Goal: Find specific page/section: Find specific page/section

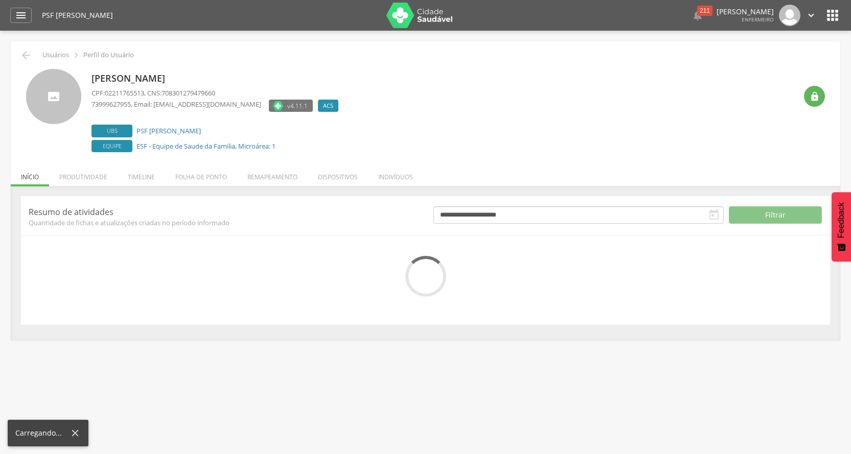
click at [22, 15] on icon "" at bounding box center [21, 15] width 12 height 12
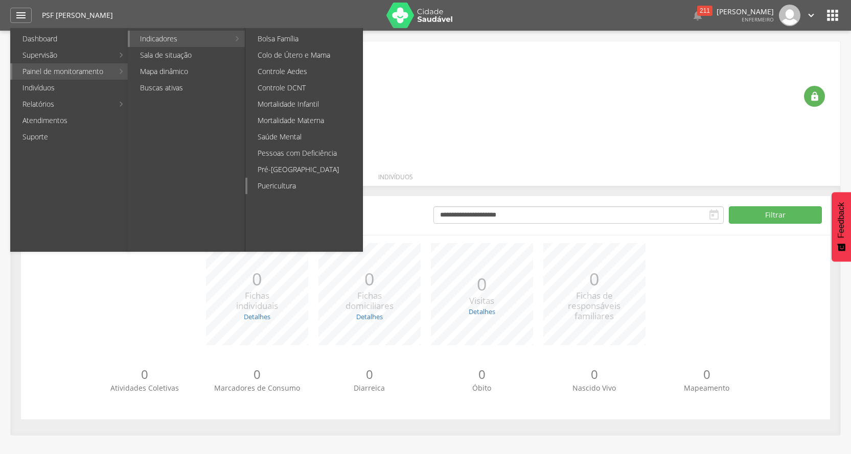
click at [313, 185] on link "Puericultura" at bounding box center [304, 186] width 115 height 16
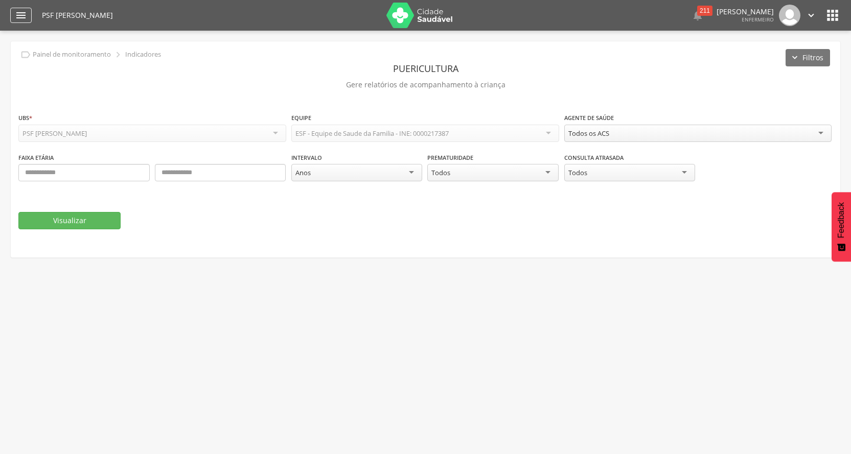
click at [29, 13] on div "" at bounding box center [20, 15] width 21 height 15
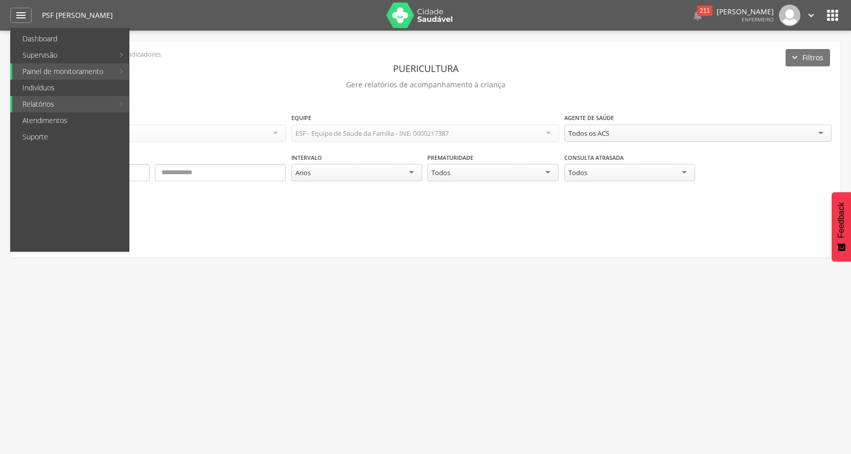
click at [429, 208] on fieldset "**********" at bounding box center [425, 170] width 814 height 117
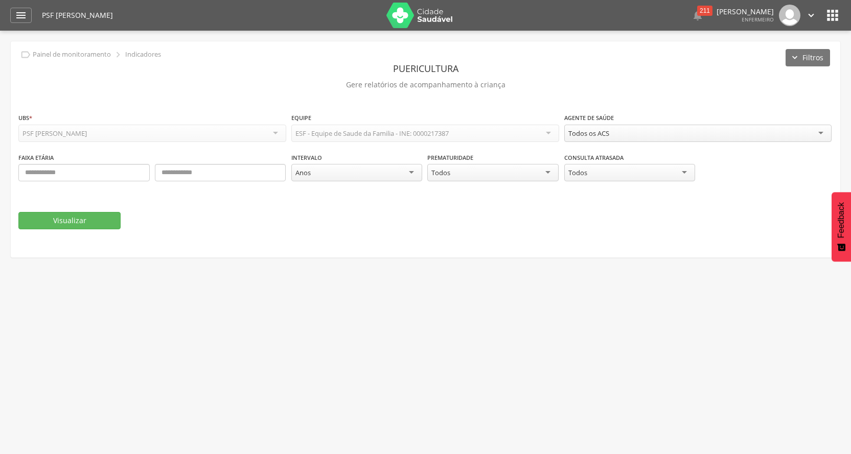
click at [815, 130] on div "Todos os ACS" at bounding box center [698, 133] width 268 height 17
click at [33, 175] on input "text" at bounding box center [83, 172] width 131 height 17
type input "*"
click at [192, 178] on input "text" at bounding box center [220, 172] width 131 height 17
type input "*"
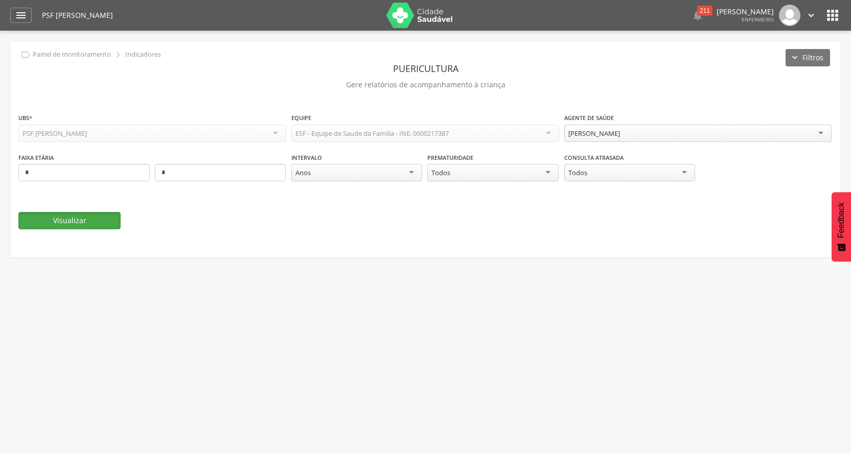
click at [60, 222] on button "Visualizar" at bounding box center [69, 220] width 102 height 17
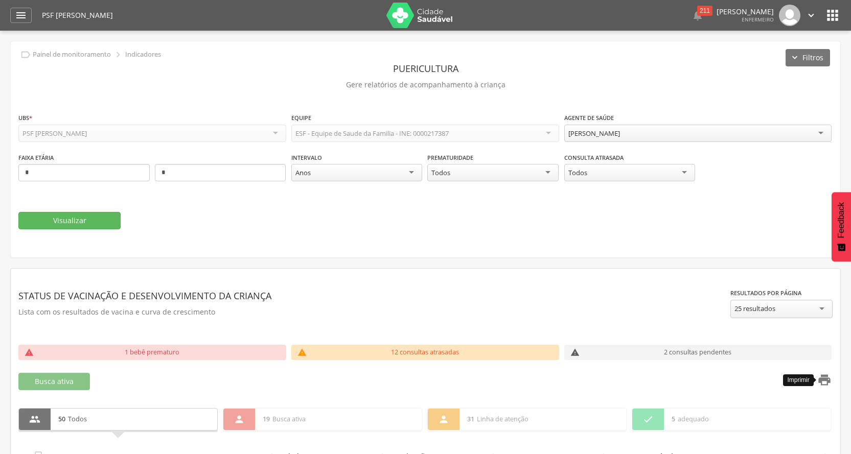
click at [827, 382] on icon "" at bounding box center [824, 380] width 14 height 14
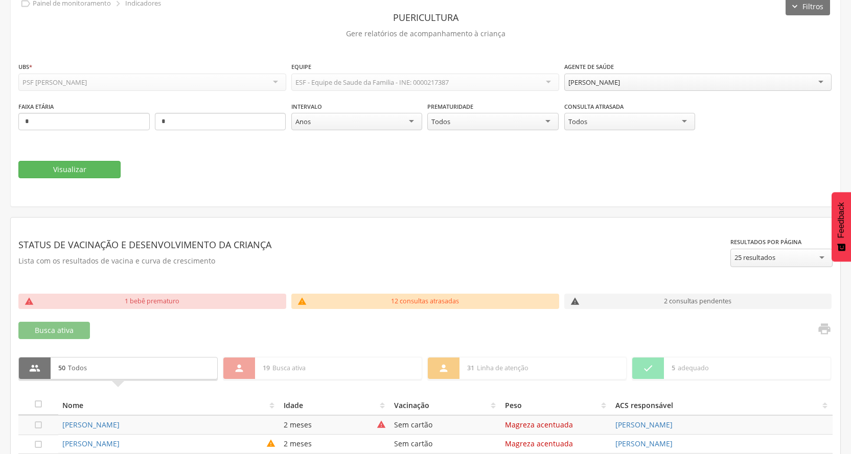
scroll to position [102, 0]
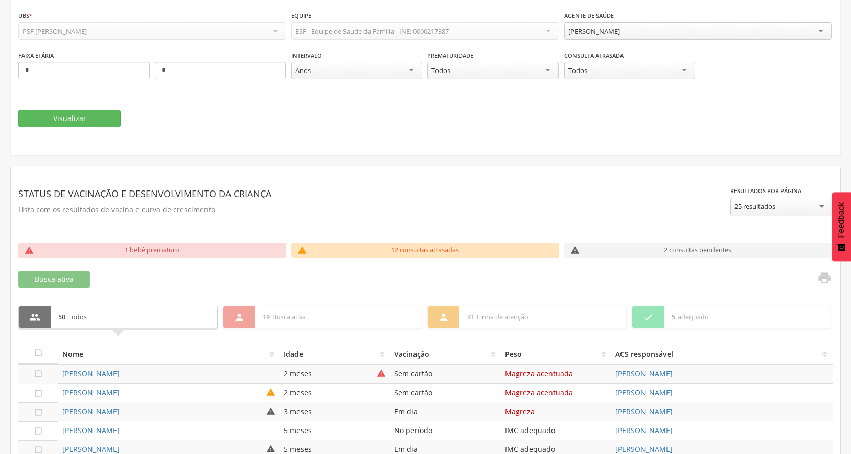
click at [816, 34] on div "[PERSON_NAME]" at bounding box center [698, 30] width 268 height 17
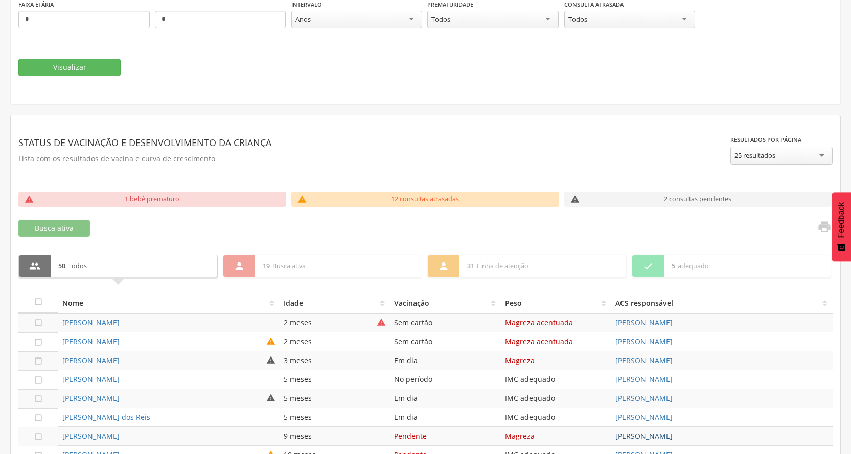
scroll to position [51, 0]
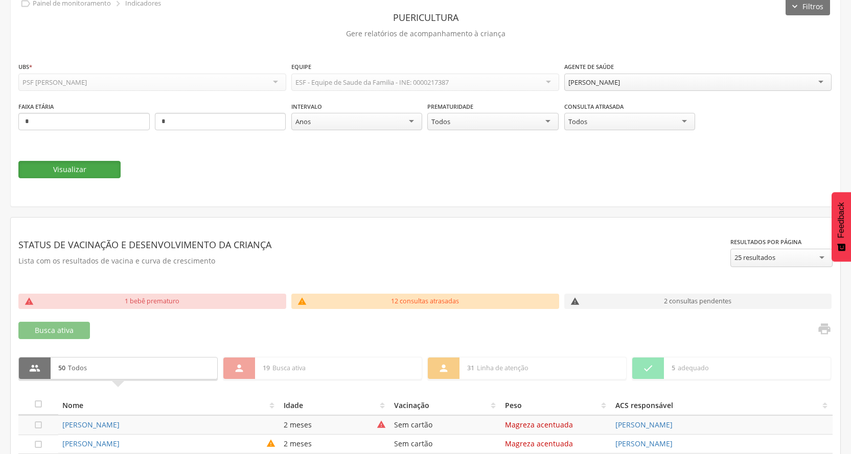
click at [46, 168] on button "Visualizar" at bounding box center [69, 169] width 102 height 17
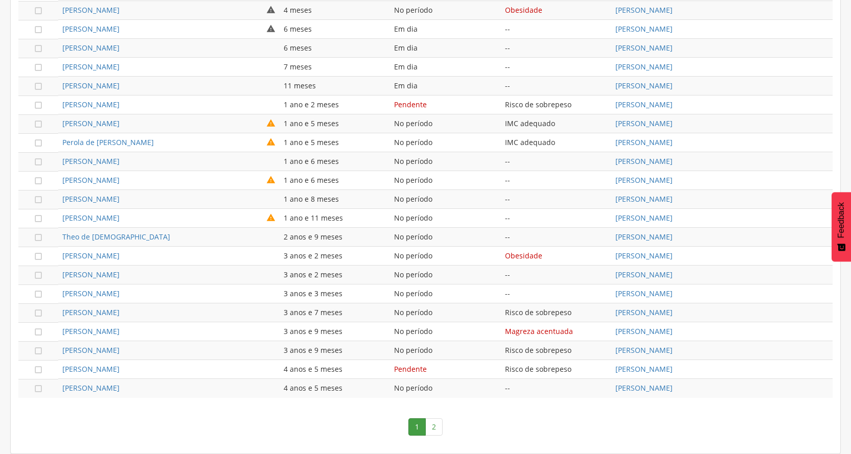
scroll to position [184, 0]
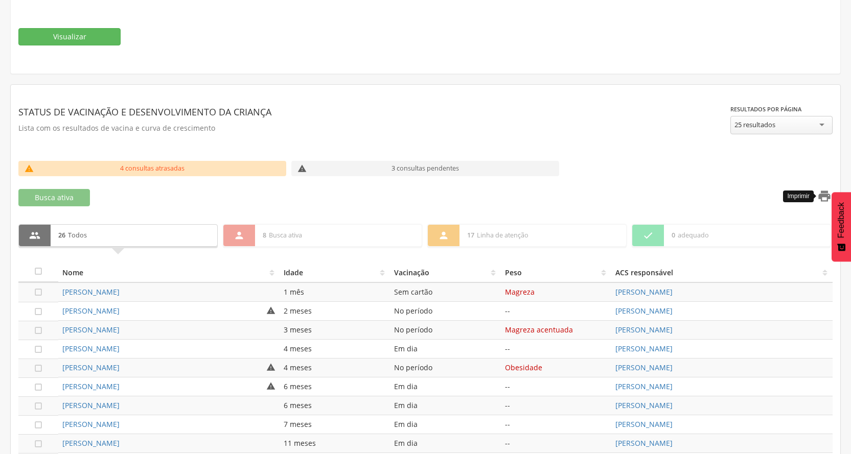
click at [827, 197] on icon "" at bounding box center [824, 196] width 14 height 14
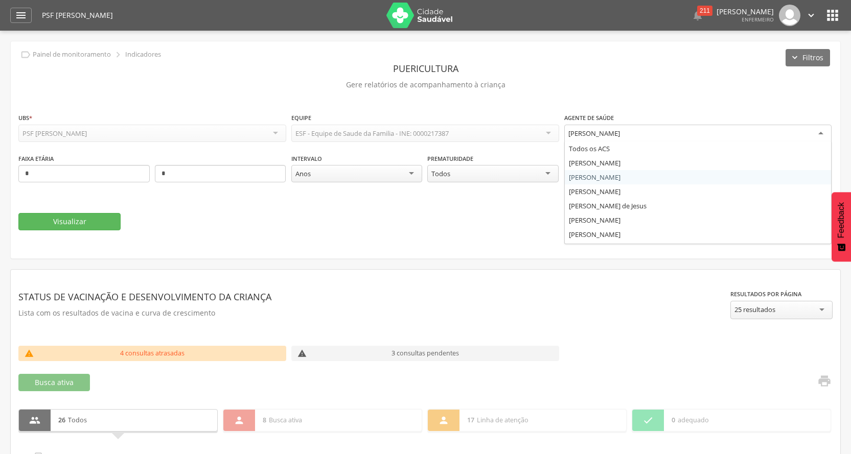
click at [814, 134] on div "[PERSON_NAME]" at bounding box center [698, 134] width 268 height 18
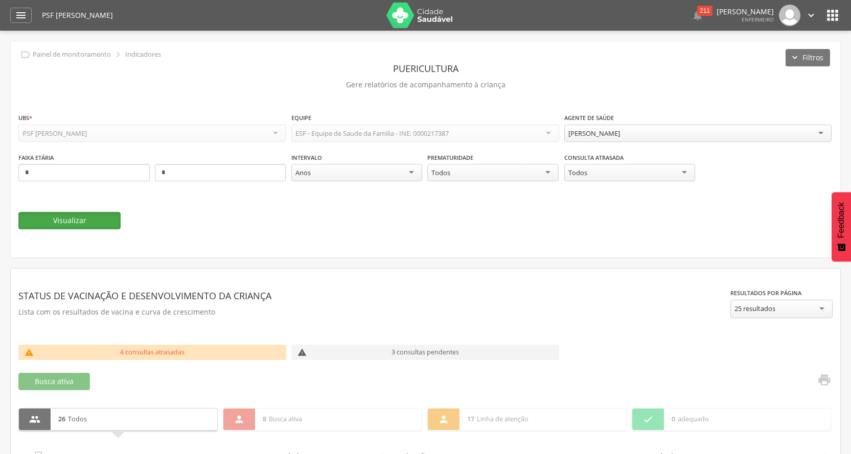
click at [59, 218] on button "Visualizar" at bounding box center [69, 220] width 102 height 17
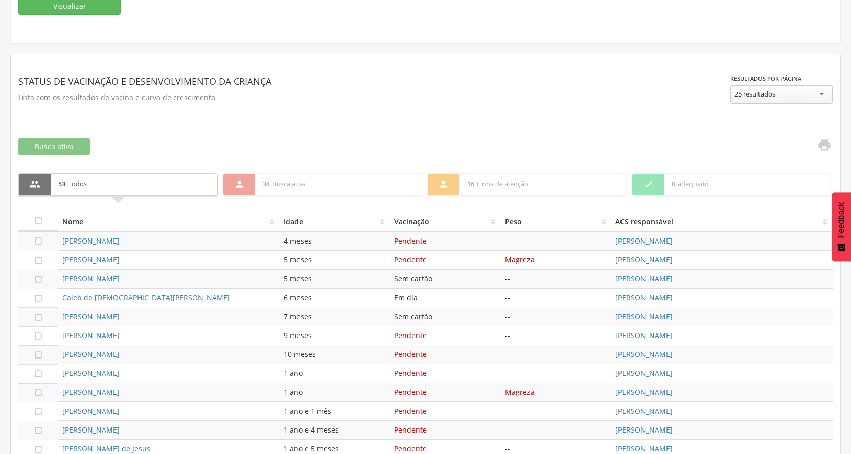
scroll to position [164, 0]
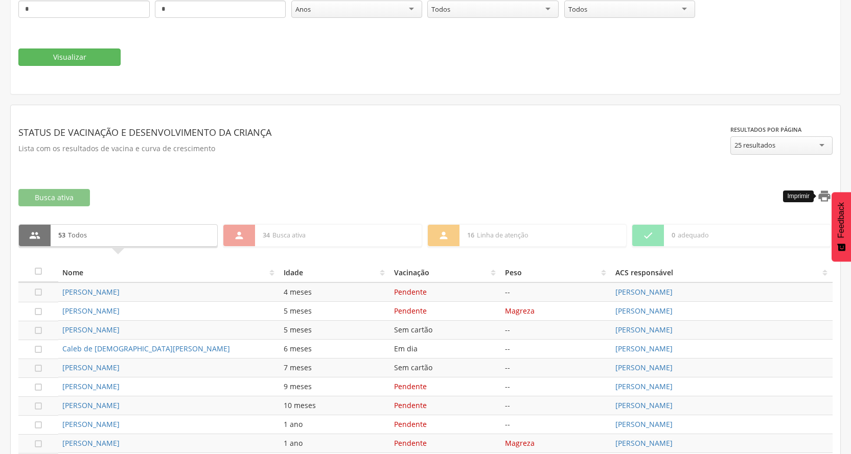
click at [823, 192] on icon "" at bounding box center [824, 196] width 14 height 14
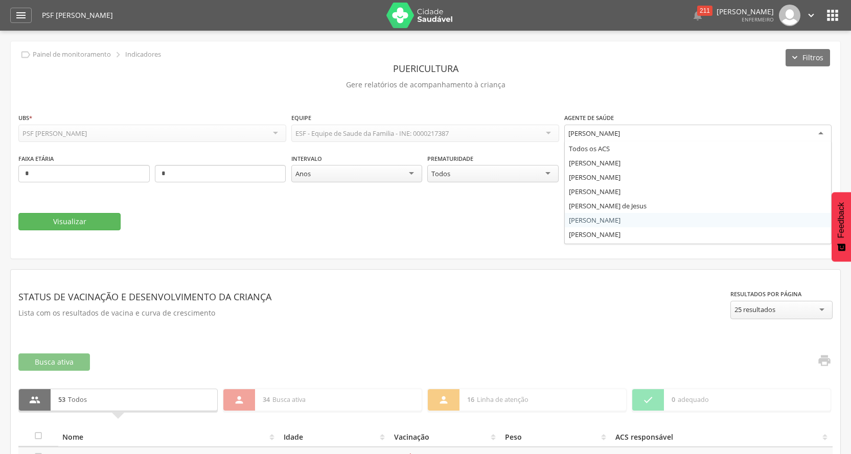
click at [817, 131] on div "[PERSON_NAME]" at bounding box center [698, 134] width 268 height 18
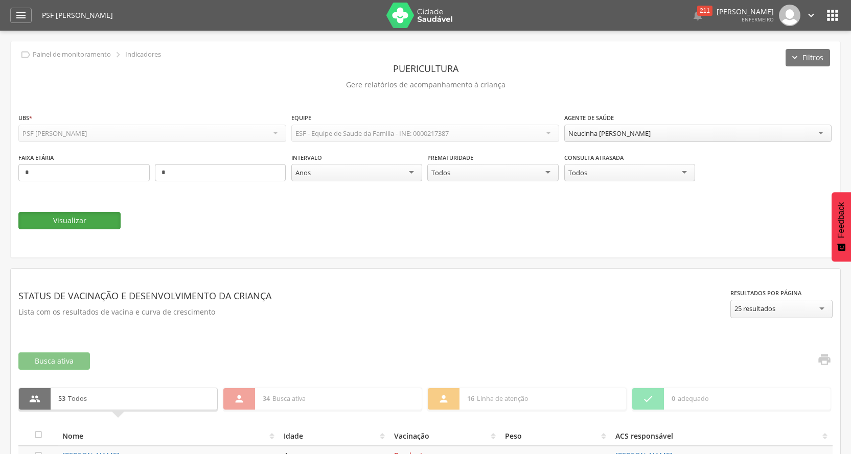
click at [59, 220] on button "Visualizar" at bounding box center [69, 220] width 102 height 17
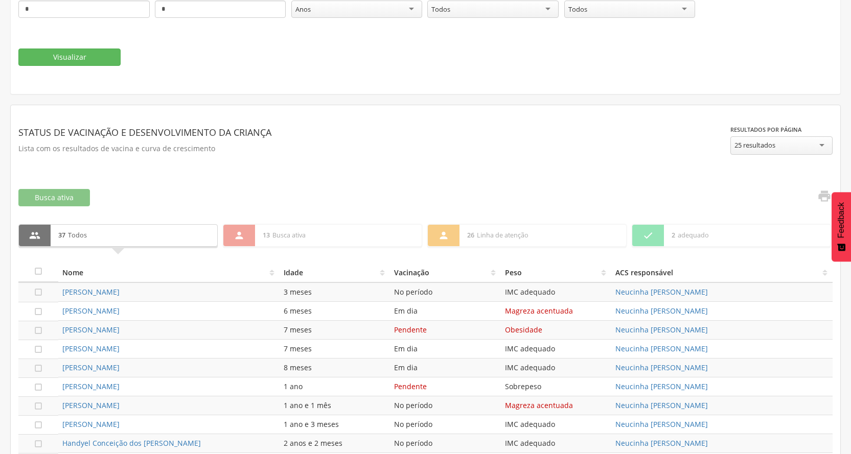
scroll to position [0, 0]
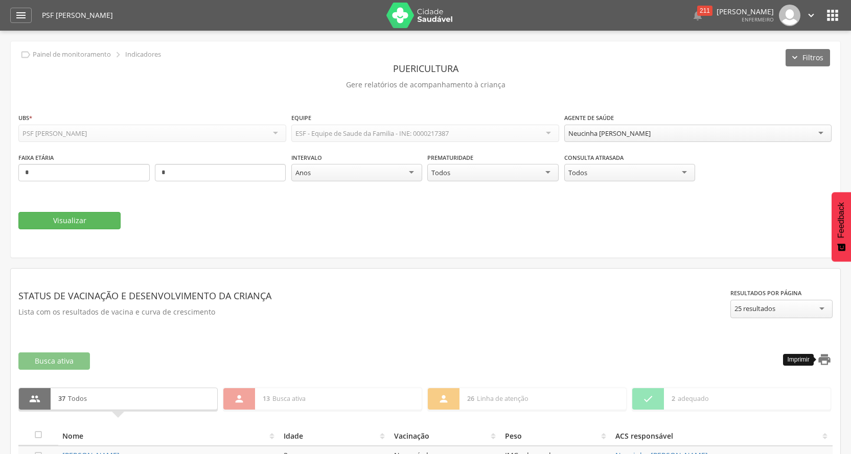
click at [829, 359] on icon "" at bounding box center [824, 360] width 14 height 14
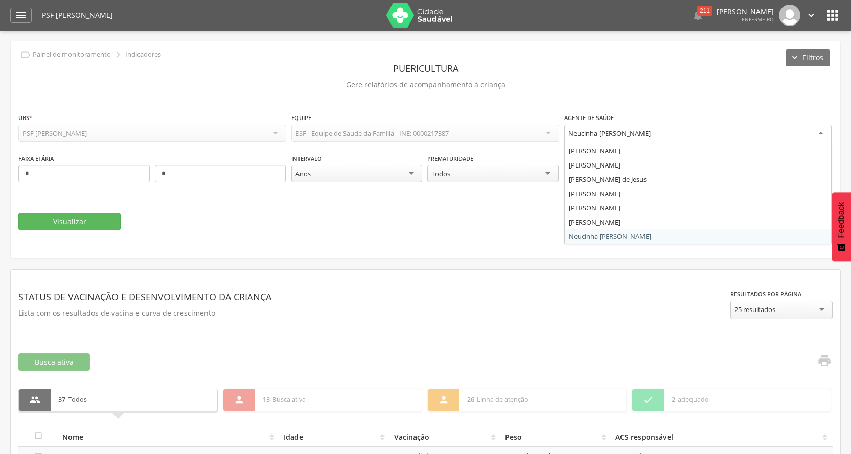
click at [818, 134] on div "Neucinha [PERSON_NAME]" at bounding box center [698, 134] width 268 height 18
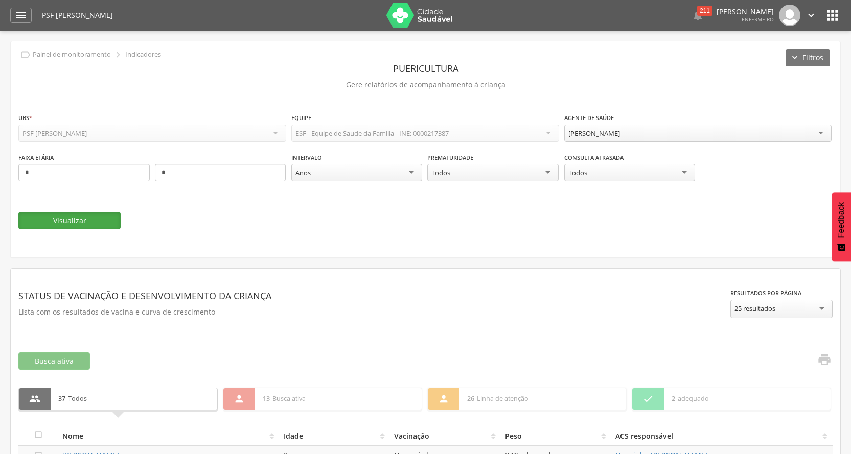
click at [79, 224] on button "Visualizar" at bounding box center [69, 220] width 102 height 17
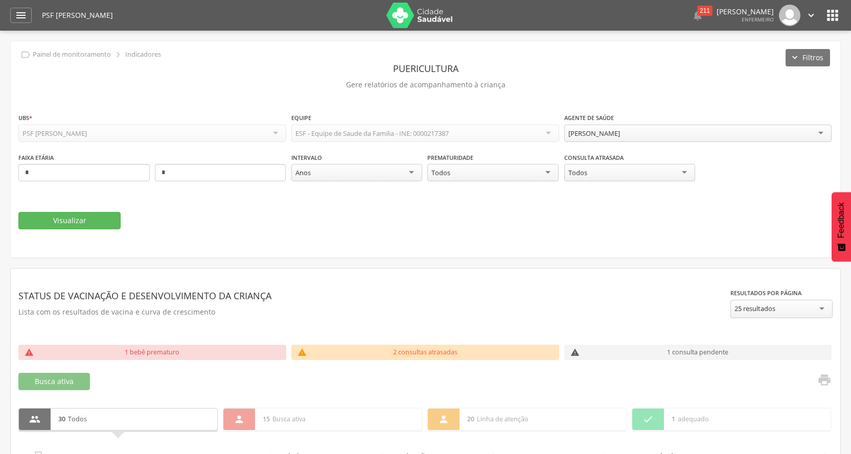
scroll to position [307, 0]
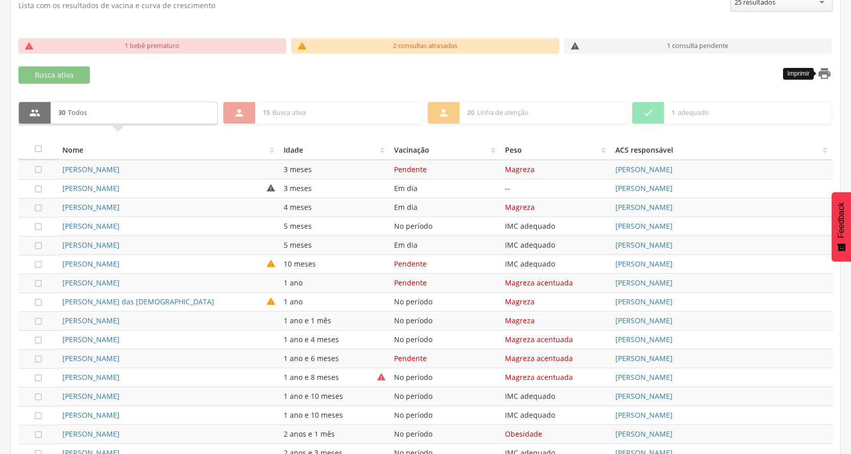
click at [827, 75] on icon "" at bounding box center [824, 73] width 14 height 14
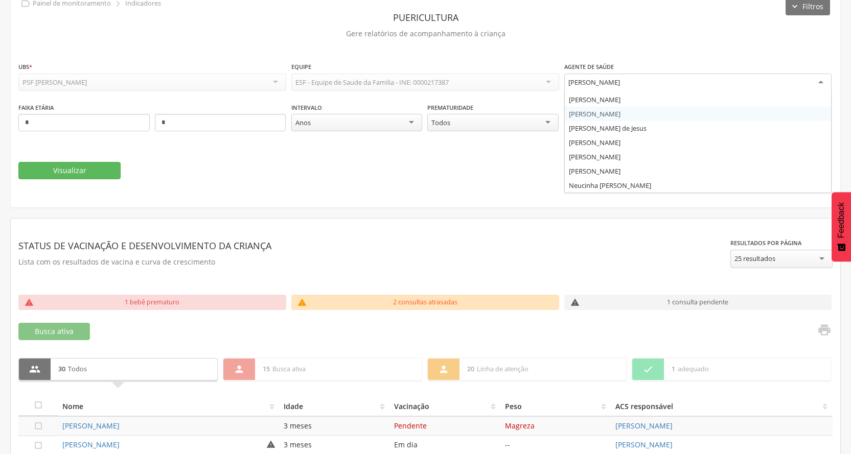
click at [825, 82] on div "[PERSON_NAME]" at bounding box center [698, 83] width 268 height 18
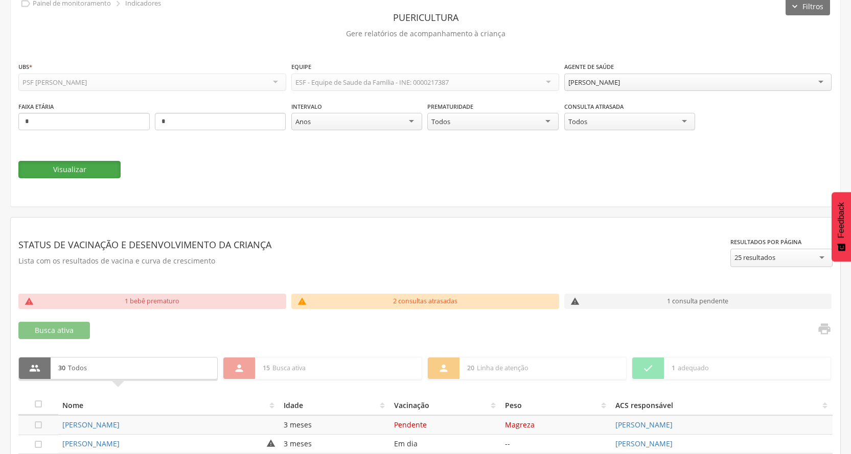
click at [81, 164] on button "Visualizar" at bounding box center [69, 169] width 102 height 17
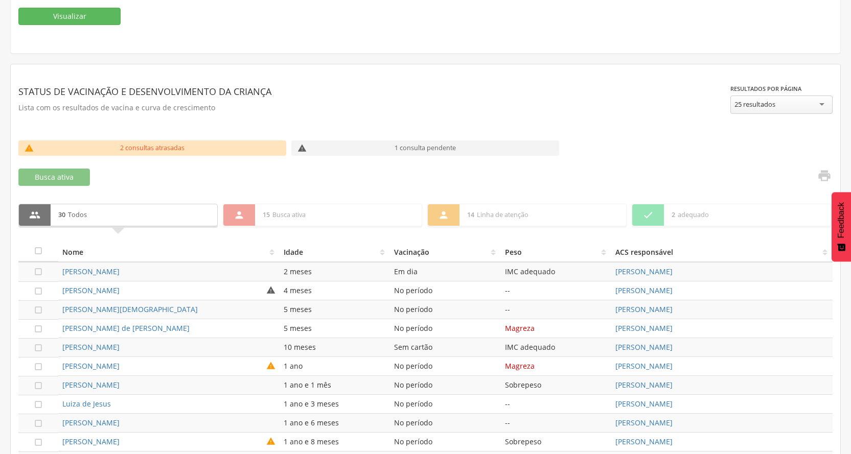
scroll to position [153, 0]
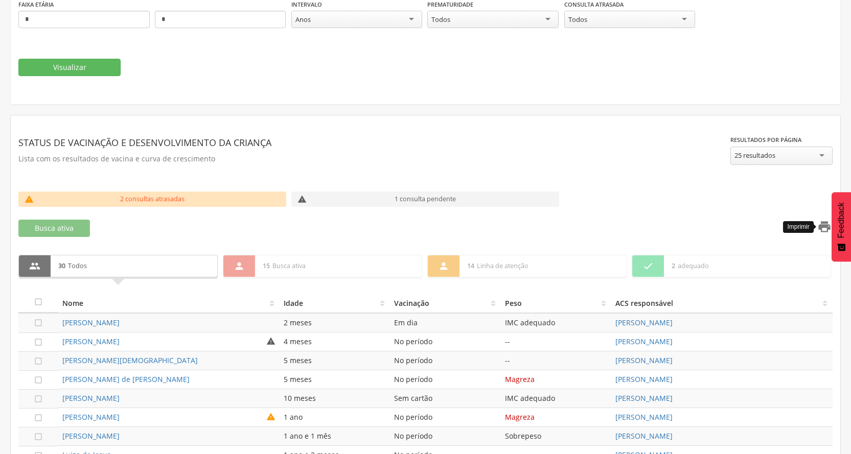
click at [823, 224] on icon "" at bounding box center [824, 227] width 14 height 14
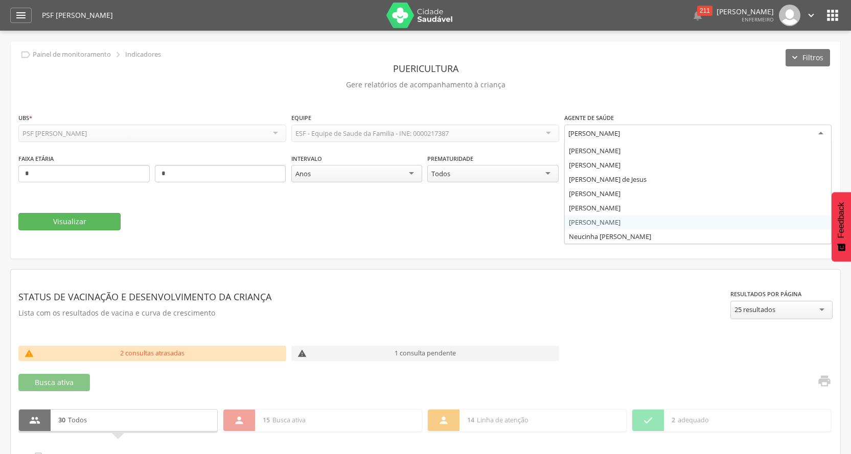
click at [824, 131] on div "[PERSON_NAME]" at bounding box center [698, 134] width 268 height 18
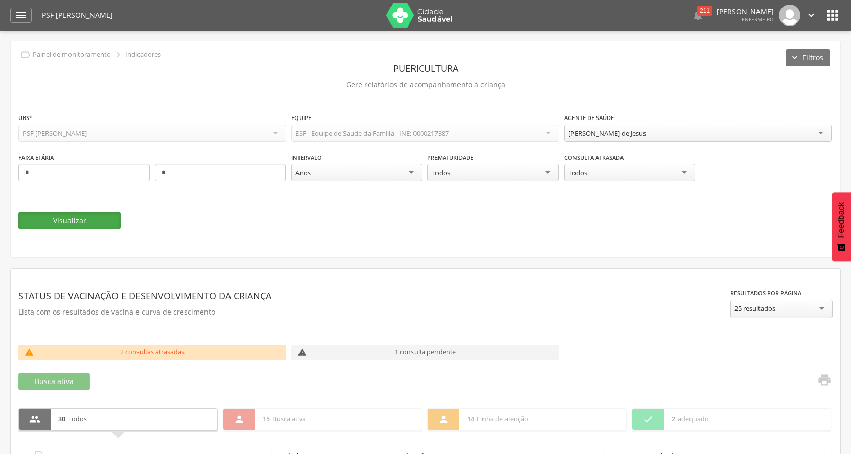
click at [107, 218] on button "Visualizar" at bounding box center [69, 220] width 102 height 17
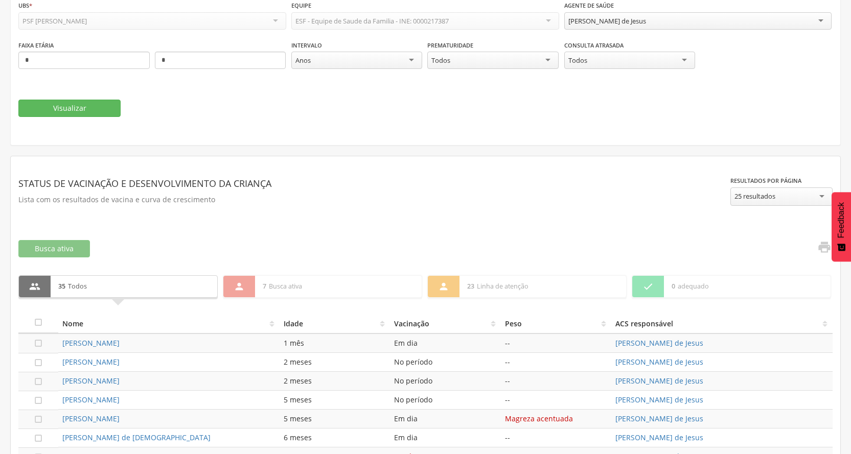
scroll to position [61, 0]
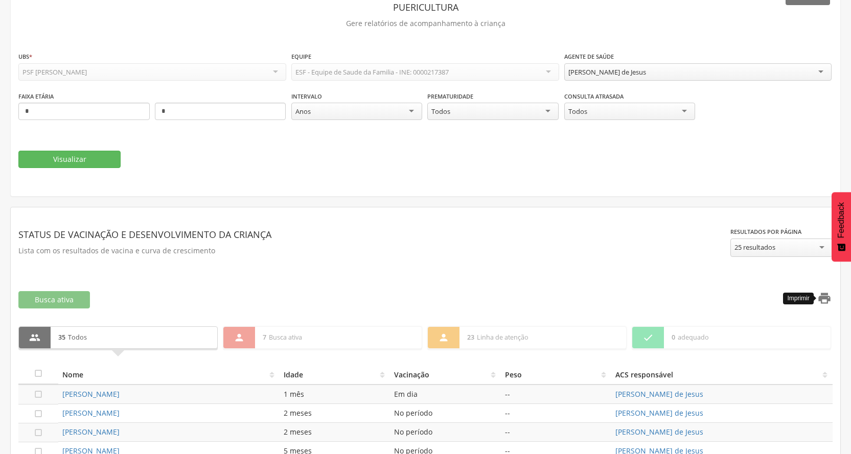
click at [825, 304] on icon "" at bounding box center [824, 298] width 14 height 14
